Goal: Connect with others: Connect with others

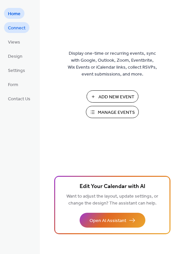
click at [15, 32] on span "Connect" at bounding box center [16, 28] width 17 height 7
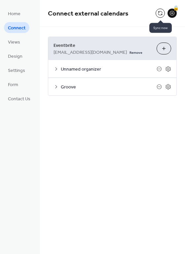
click at [160, 14] on button at bounding box center [159, 13] width 9 height 9
click at [58, 67] on icon at bounding box center [55, 68] width 5 height 5
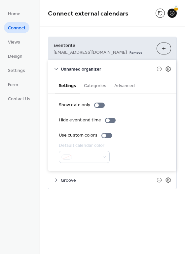
click at [56, 69] on icon at bounding box center [55, 69] width 3 height 2
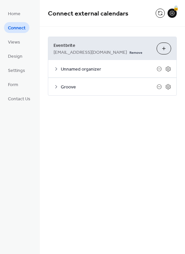
click at [57, 86] on icon at bounding box center [55, 86] width 5 height 5
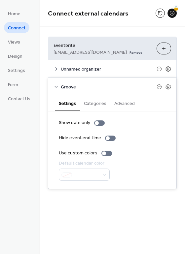
click at [57, 69] on icon at bounding box center [55, 68] width 5 height 5
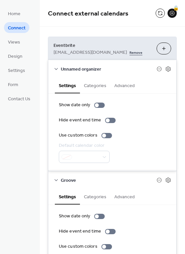
click at [129, 51] on link "Remove" at bounding box center [135, 52] width 13 height 7
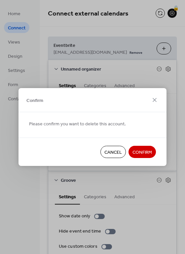
click at [140, 149] on span "Confirm" at bounding box center [141, 152] width 19 height 7
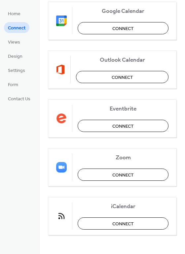
scroll to position [107, 0]
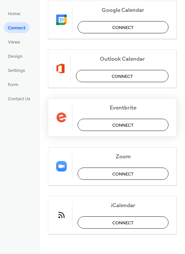
click at [125, 122] on span "Connect" at bounding box center [122, 125] width 21 height 7
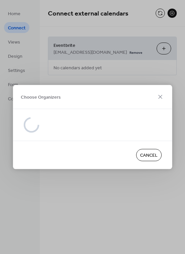
scroll to position [0, 0]
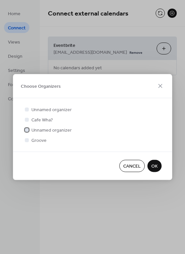
click at [27, 131] on div at bounding box center [27, 130] width 4 height 4
click at [27, 139] on div at bounding box center [27, 140] width 4 height 4
click at [154, 166] on span "OK" at bounding box center [154, 166] width 6 height 7
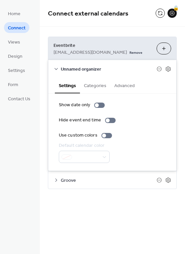
click at [57, 67] on icon at bounding box center [55, 68] width 5 height 5
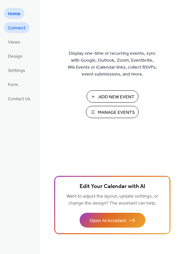
click at [19, 28] on span "Connect" at bounding box center [16, 28] width 17 height 7
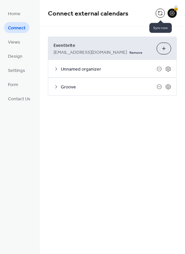
click at [160, 14] on button at bounding box center [159, 13] width 9 height 9
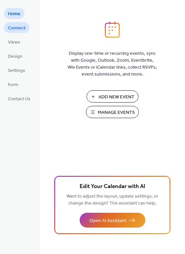
click at [19, 33] on link "Connect" at bounding box center [16, 27] width 25 height 11
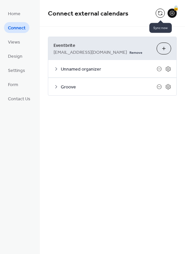
click at [159, 14] on button at bounding box center [159, 13] width 9 height 9
